Goal: Transaction & Acquisition: Purchase product/service

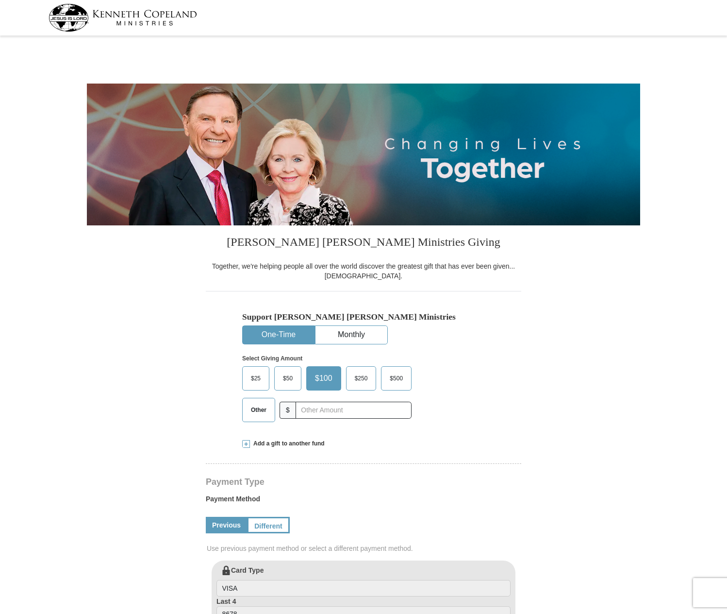
select select "[GEOGRAPHIC_DATA]"
click at [286, 380] on span "$50" at bounding box center [287, 378] width 19 height 15
click at [0, 0] on input "$50" at bounding box center [0, 0] width 0 height 0
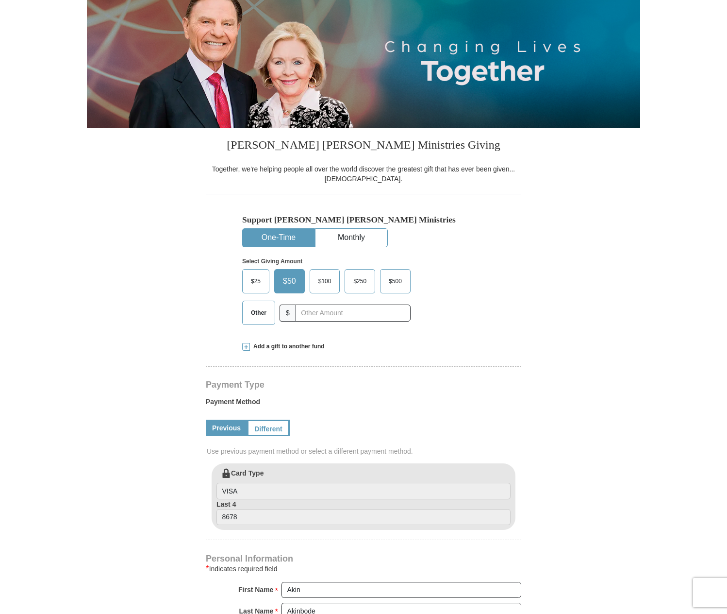
scroll to position [146, 0]
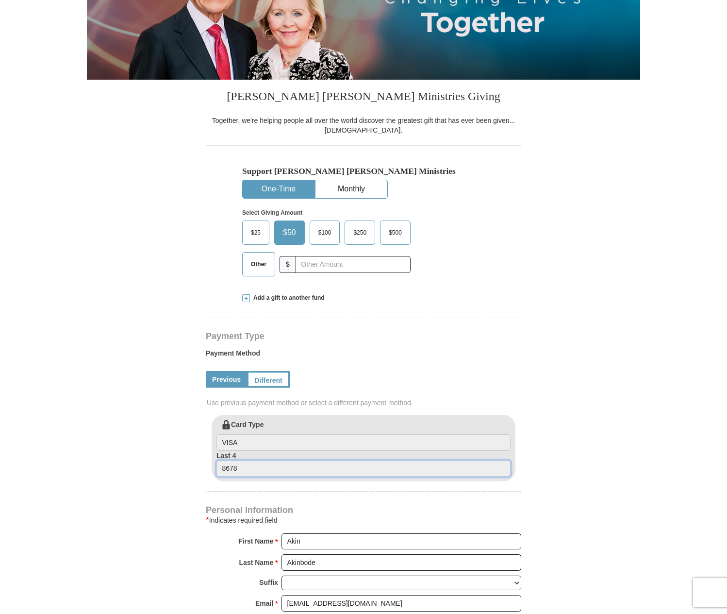
click at [240, 471] on input "8678" at bounding box center [364, 468] width 294 height 17
click at [266, 378] on link "Different" at bounding box center [267, 379] width 41 height 17
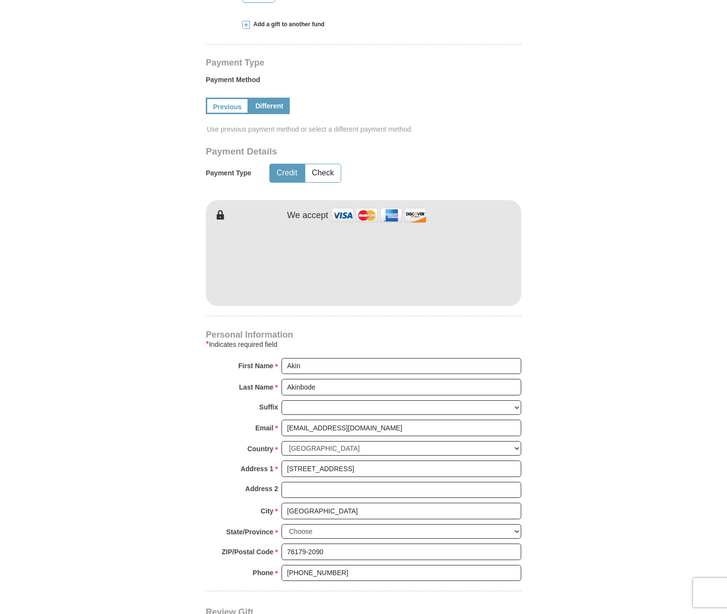
scroll to position [437, 0]
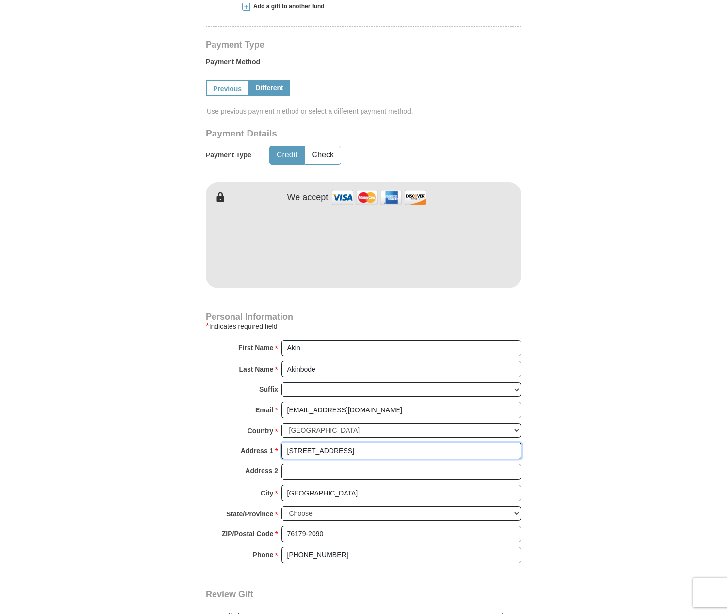
drag, startPoint x: 341, startPoint y: 453, endPoint x: 281, endPoint y: 457, distance: 60.4
click at [281, 457] on div "Address 1 * 6321 Pontoon St Please enter Address 1" at bounding box center [364, 452] width 316 height 21
type input "2313 Penndale Ln"
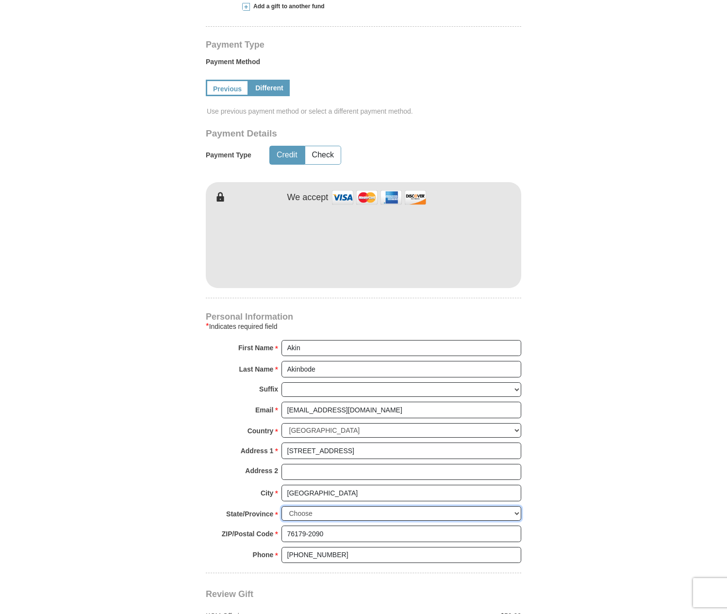
select select "LA"
drag, startPoint x: 321, startPoint y: 493, endPoint x: 277, endPoint y: 494, distance: 44.2
click at [277, 494] on div "City * Fort Worth Please enter City" at bounding box center [364, 495] width 316 height 21
type input "Harvey"
drag, startPoint x: 326, startPoint y: 533, endPoint x: 275, endPoint y: 534, distance: 50.5
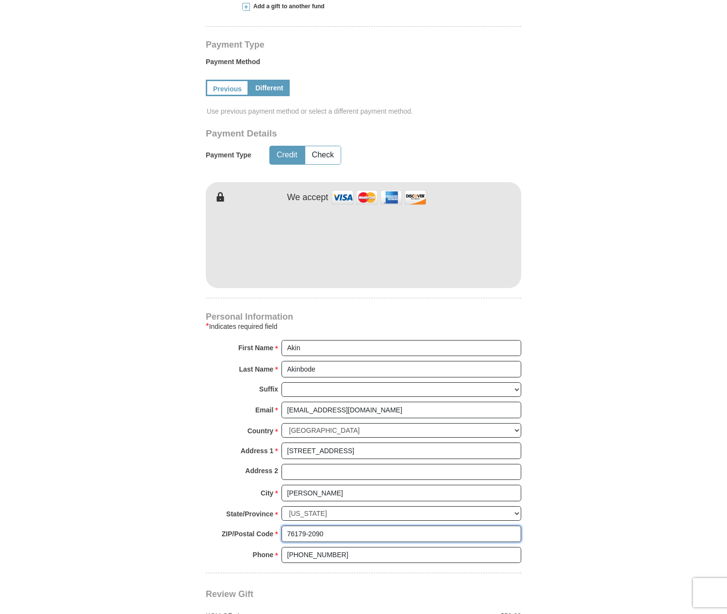
click at [275, 534] on div "ZIP/Postal Code * 76179-2090 No postal code? Click here. Please enter ZIP/Posta…" at bounding box center [364, 535] width 316 height 21
type input "70058"
click at [546, 540] on form "Kenneth Copeland Ministries Giving Together, we're helping people all over the …" at bounding box center [364, 174] width 554 height 1144
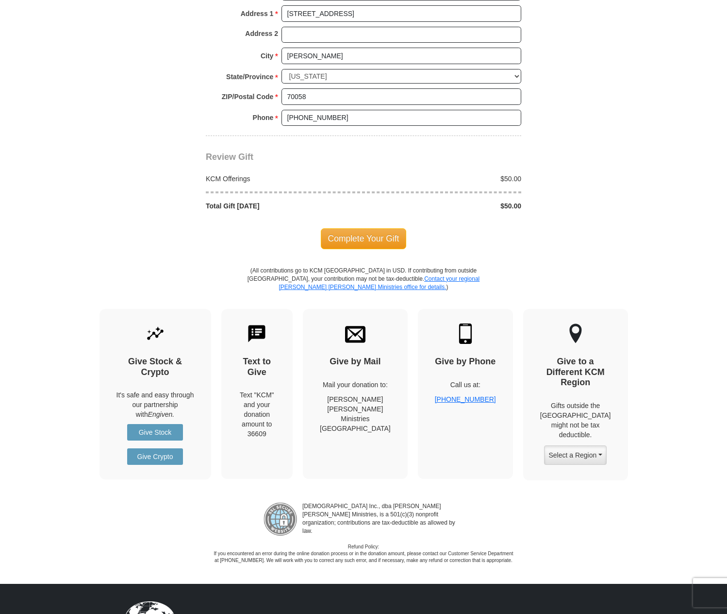
scroll to position [923, 0]
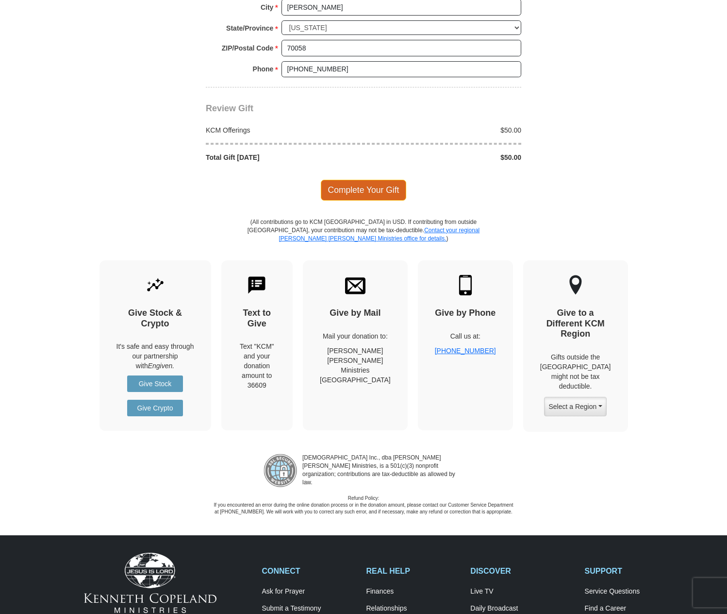
click at [362, 192] on span "Complete Your Gift" at bounding box center [364, 190] width 86 height 20
